Goal: Navigation & Orientation: Find specific page/section

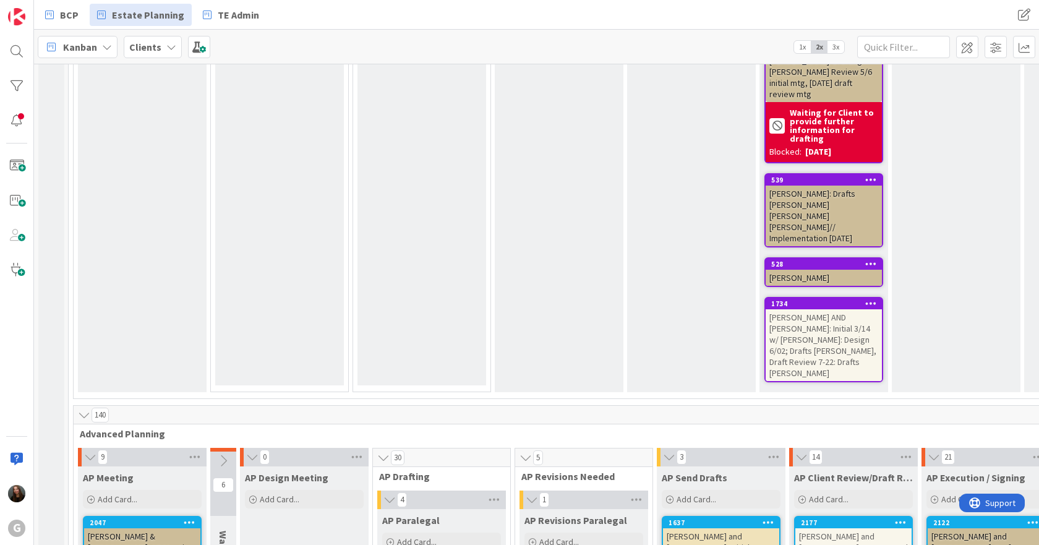
scroll to position [4269, 0]
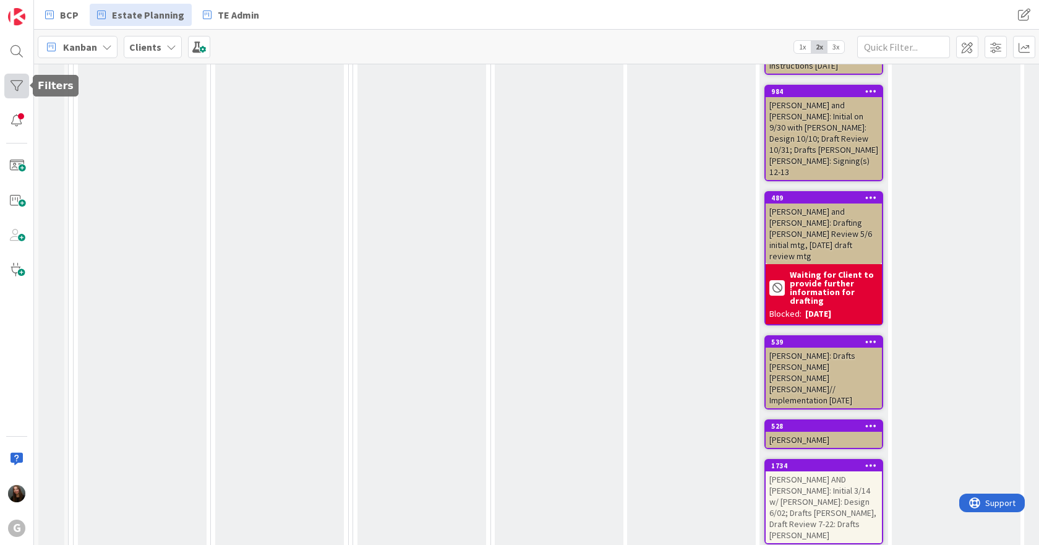
click at [19, 85] on div at bounding box center [16, 86] width 25 height 25
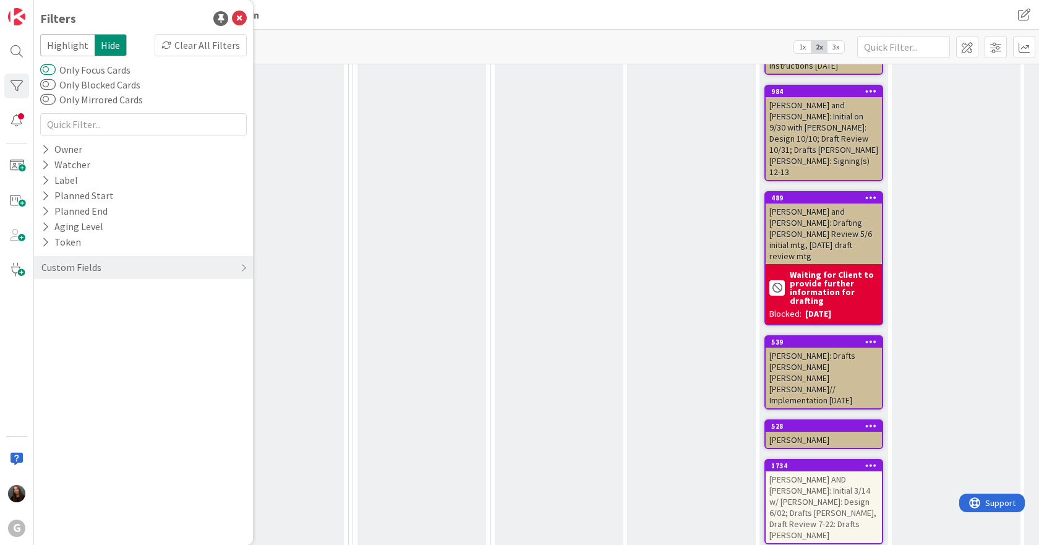
click at [50, 70] on button "Only Focus Cards" at bounding box center [47, 70] width 15 height 12
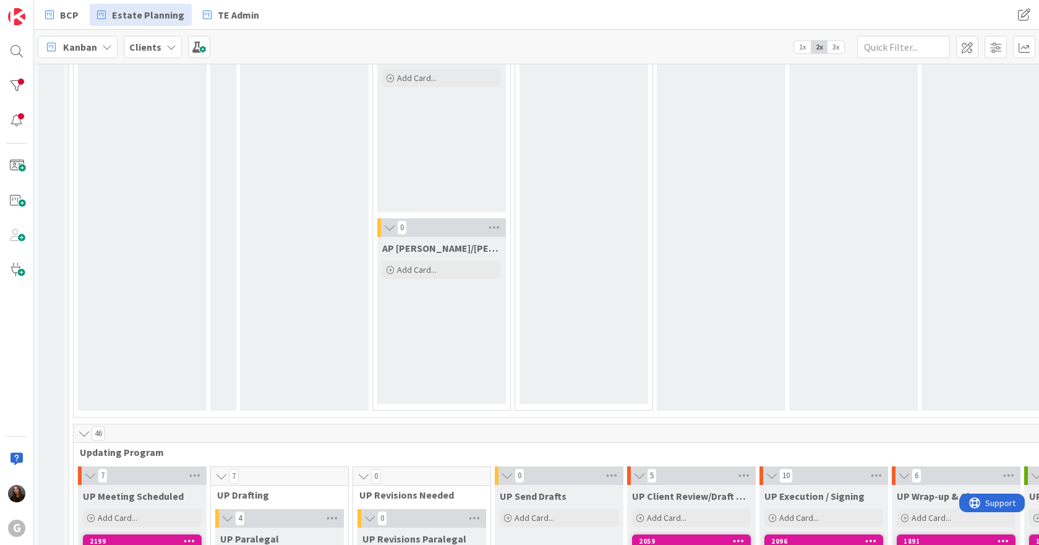
scroll to position [2460, 0]
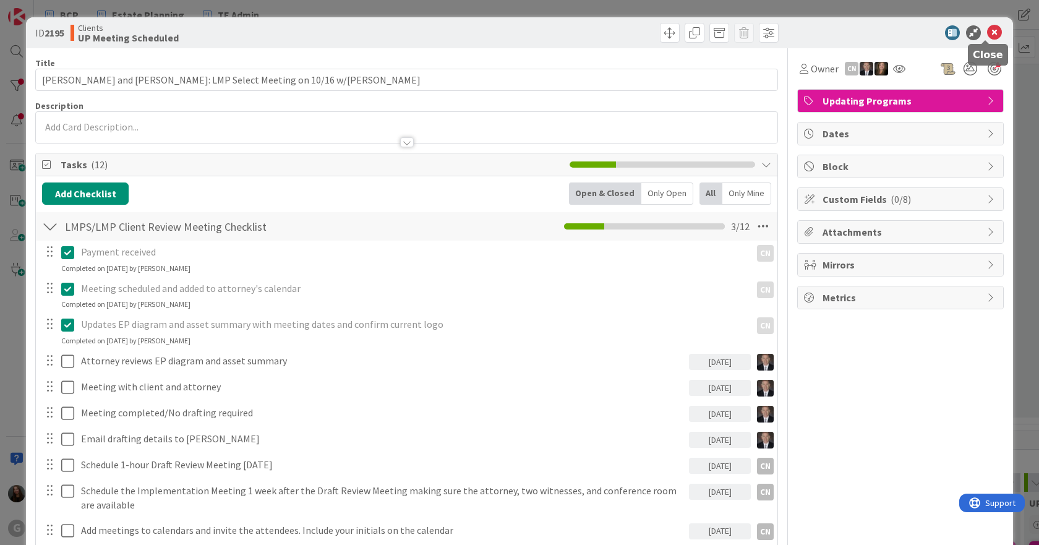
click at [987, 30] on icon at bounding box center [994, 32] width 15 height 15
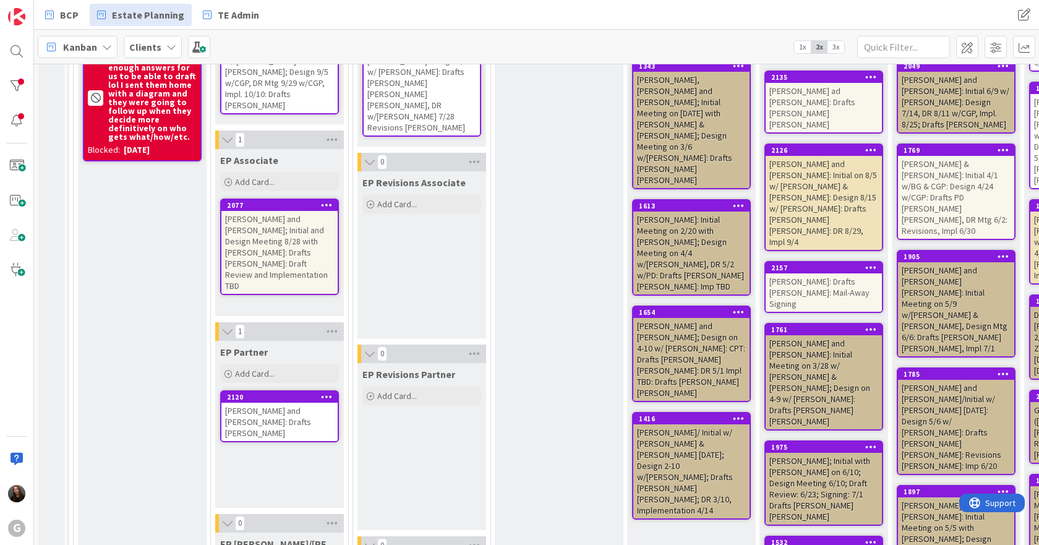
scroll to position [48, 0]
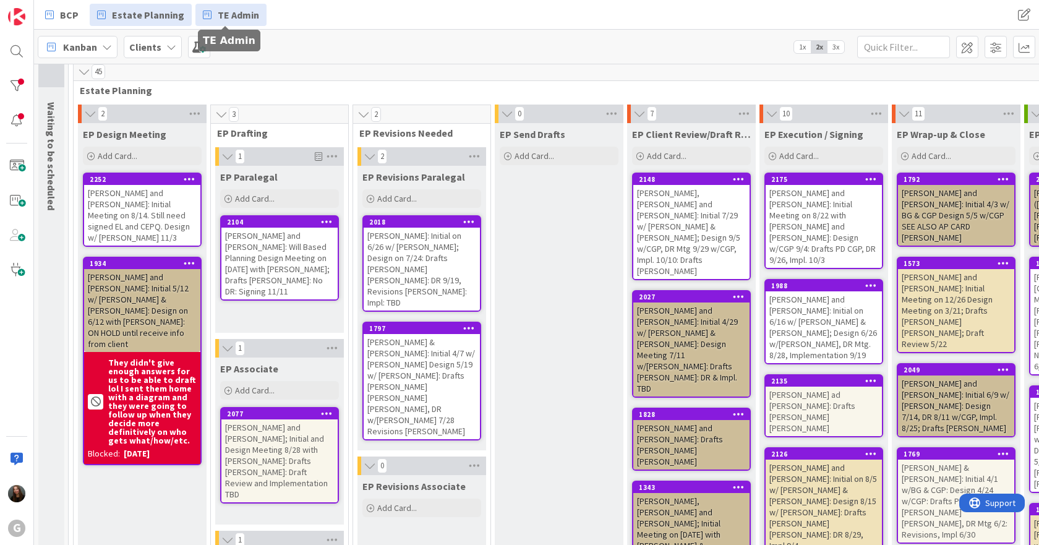
click at [218, 12] on span "TE Admin" at bounding box center [238, 14] width 41 height 15
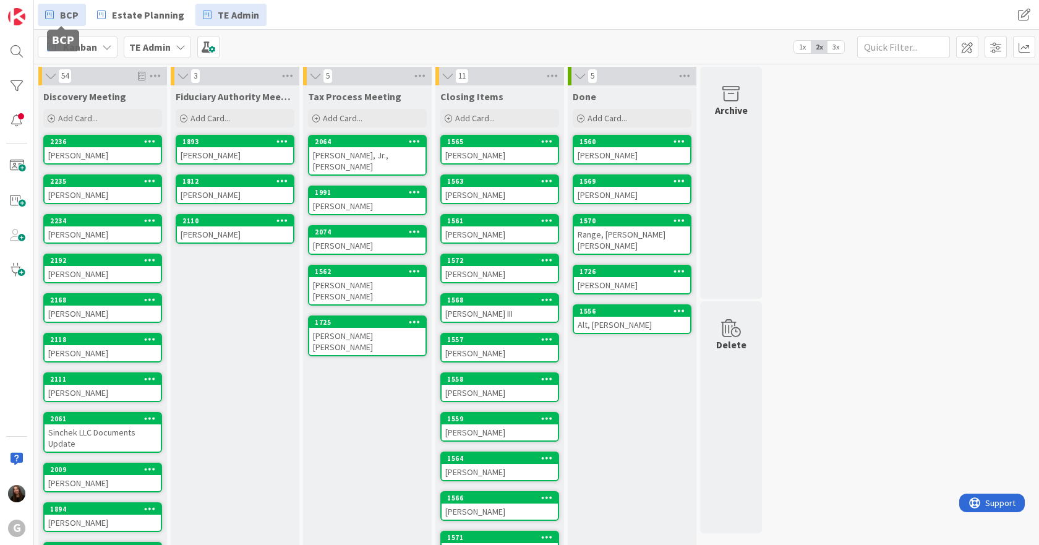
click at [62, 14] on span "BCP" at bounding box center [69, 14] width 19 height 15
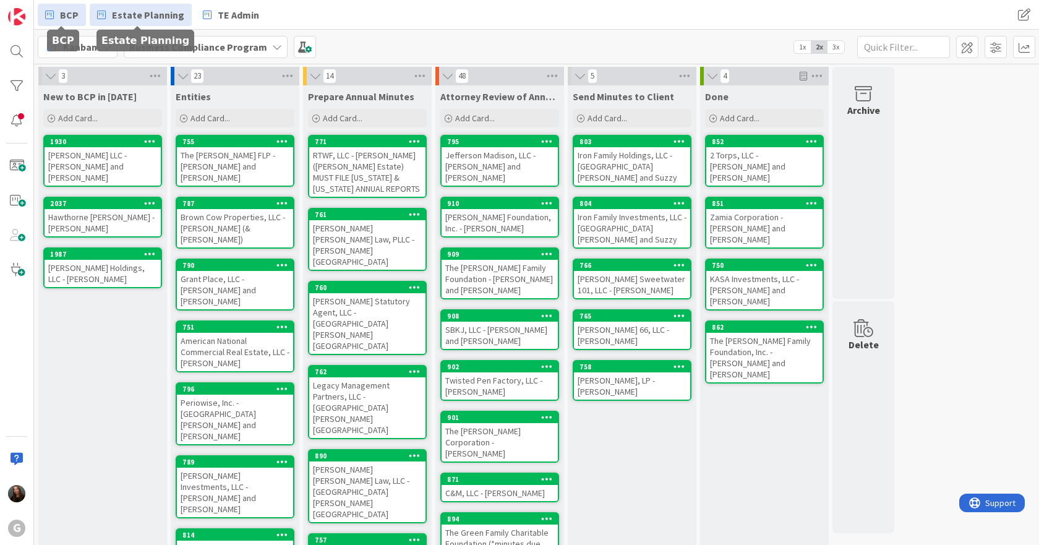
click at [121, 11] on span "Estate Planning" at bounding box center [148, 14] width 72 height 15
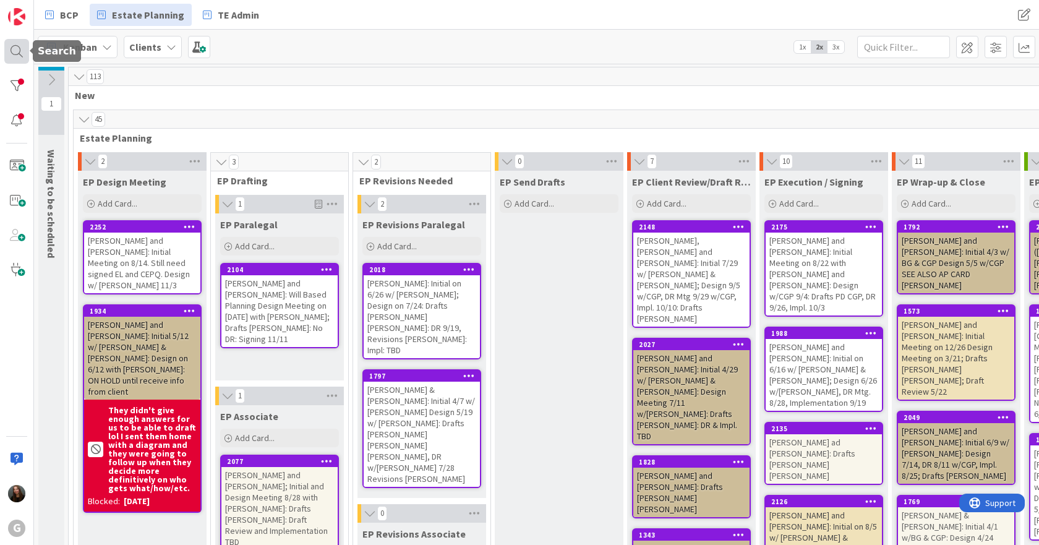
click at [24, 49] on div at bounding box center [16, 51] width 25 height 25
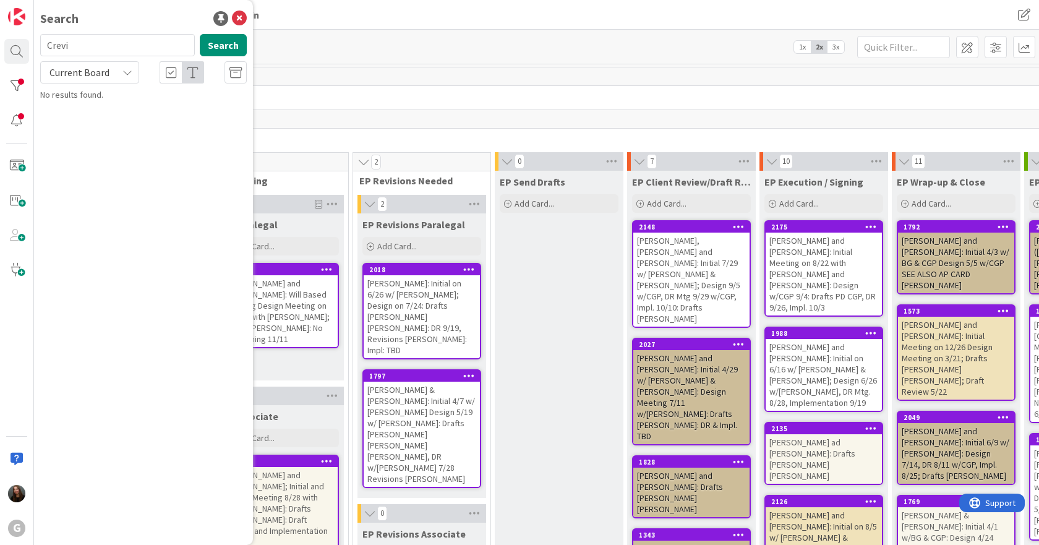
type input "Crevi"
click at [138, 114] on p "[PERSON_NAME] and [PERSON_NAME]: Initial Meeting on 6/17 with [PERSON_NAME] DRA…" at bounding box center [152, 122] width 189 height 39
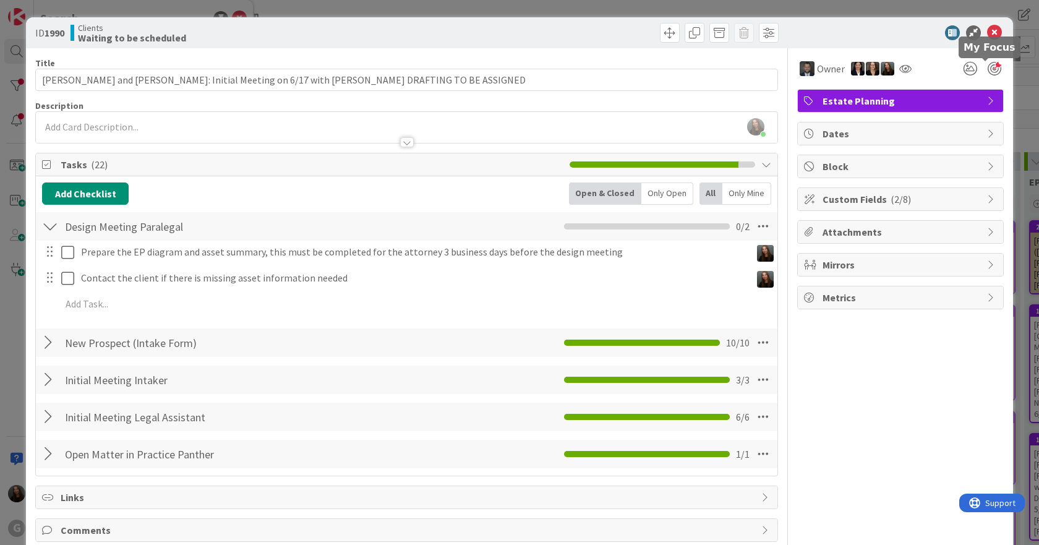
click at [990, 69] on div at bounding box center [995, 69] width 14 height 14
click at [989, 36] on icon at bounding box center [994, 32] width 15 height 15
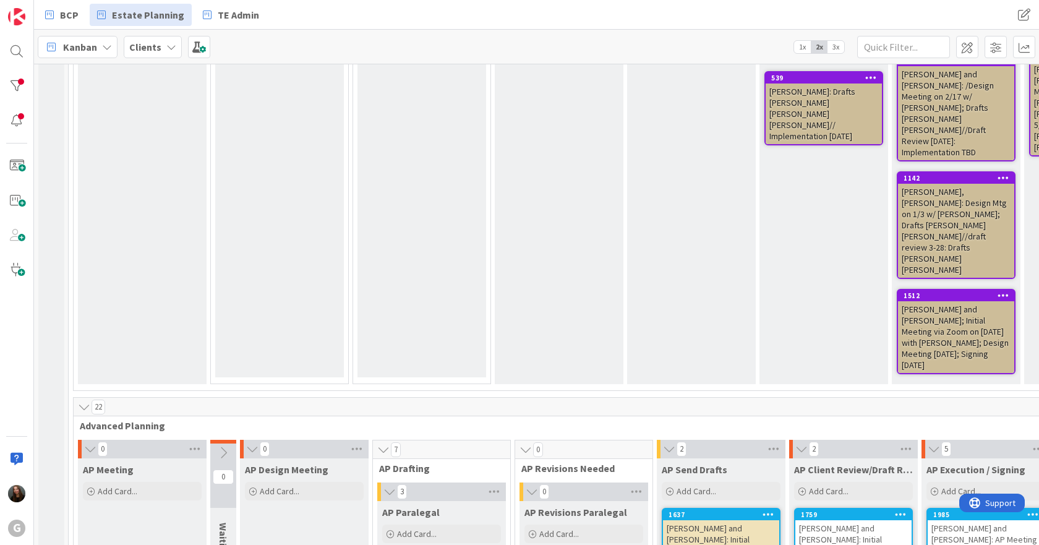
scroll to position [1052, 0]
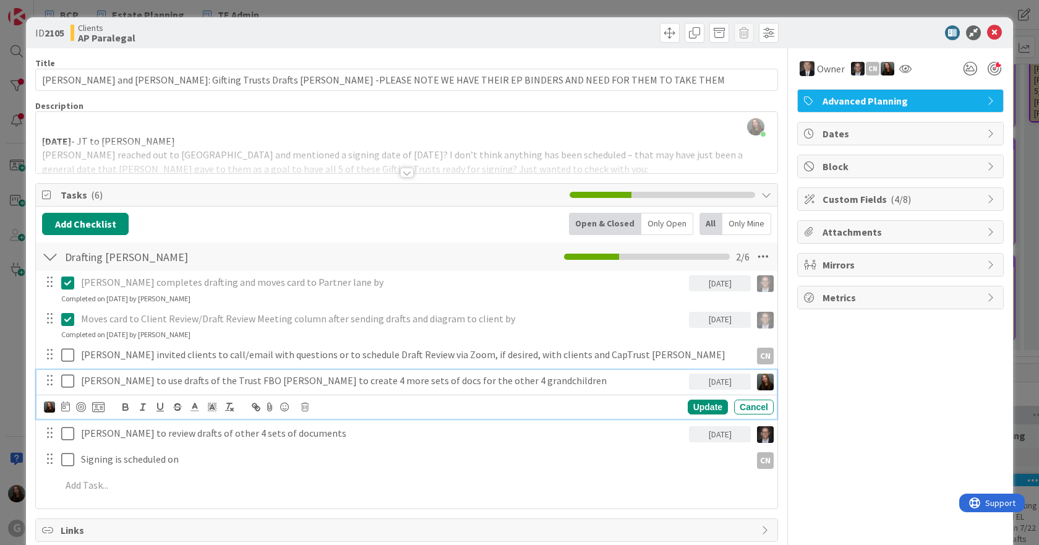
click at [68, 380] on icon at bounding box center [67, 381] width 13 height 15
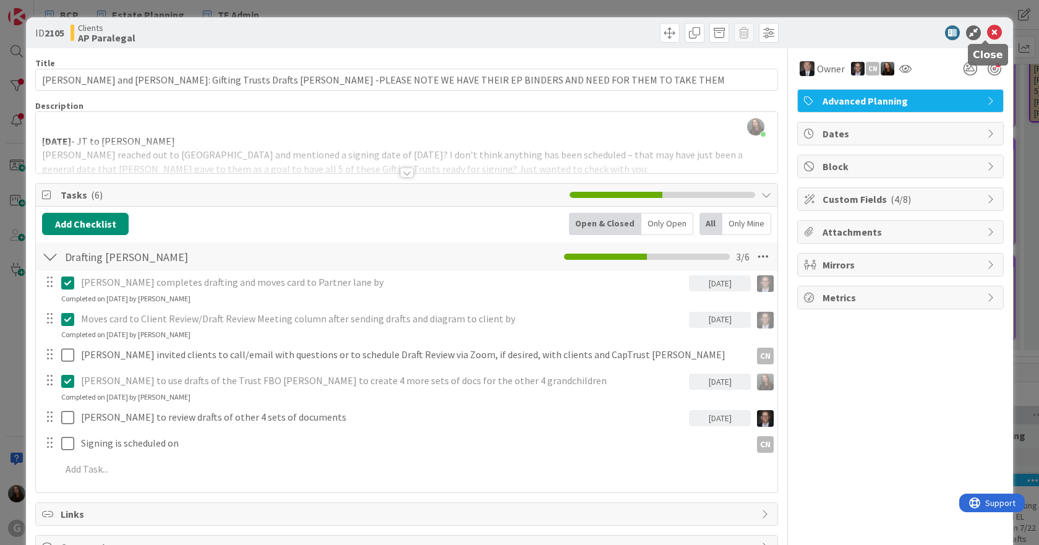
click at [987, 34] on icon at bounding box center [994, 32] width 15 height 15
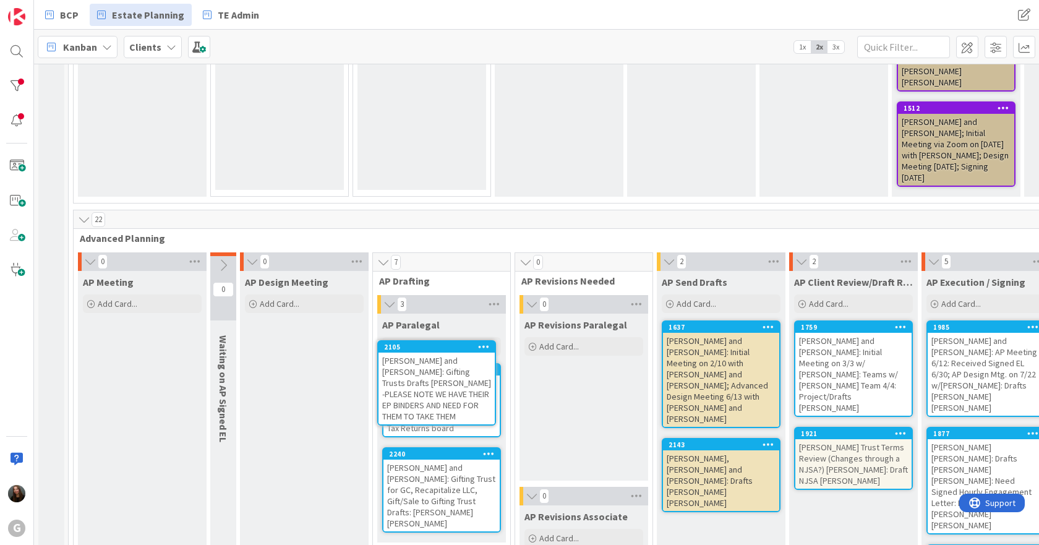
scroll to position [1207, 0]
